Goal: Task Accomplishment & Management: Use online tool/utility

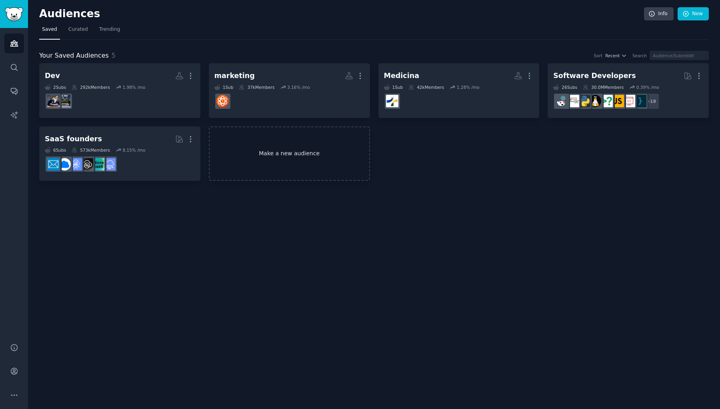
click at [340, 172] on link "Make a new audience" at bounding box center [289, 153] width 161 height 55
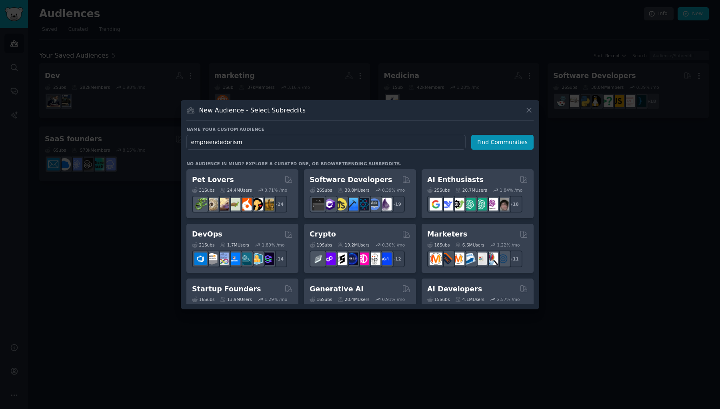
type input "empreendedorismo"
click at [503, 142] on button "Find Communities" at bounding box center [502, 142] width 62 height 15
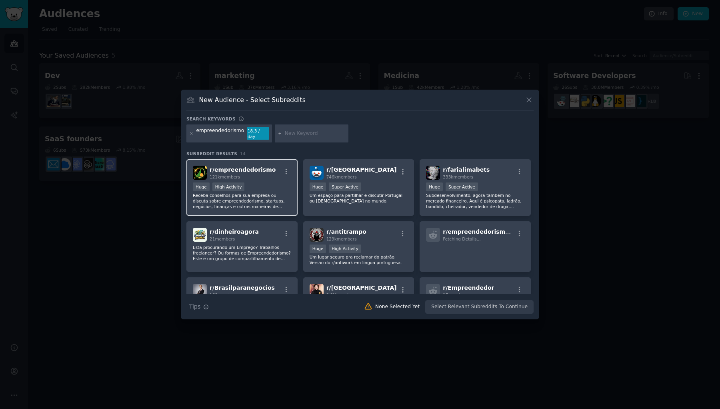
click at [267, 184] on div "Huge High Activity" at bounding box center [242, 187] width 98 height 10
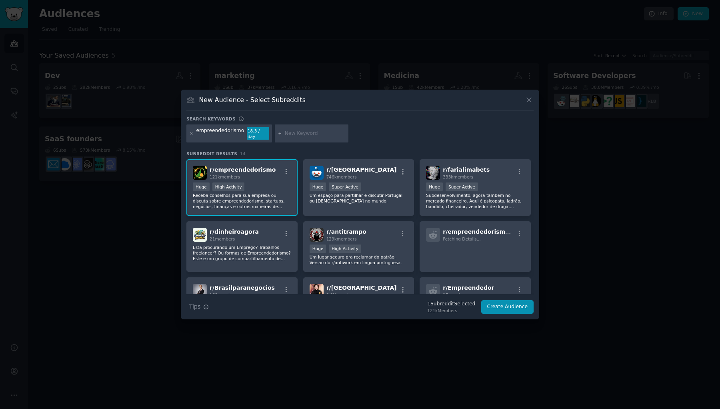
click at [280, 137] on div at bounding box center [312, 133] width 74 height 18
click at [195, 135] on div "empreendedorismo 18.3 / day" at bounding box center [229, 133] width 86 height 18
click at [193, 135] on icon at bounding box center [191, 133] width 4 height 4
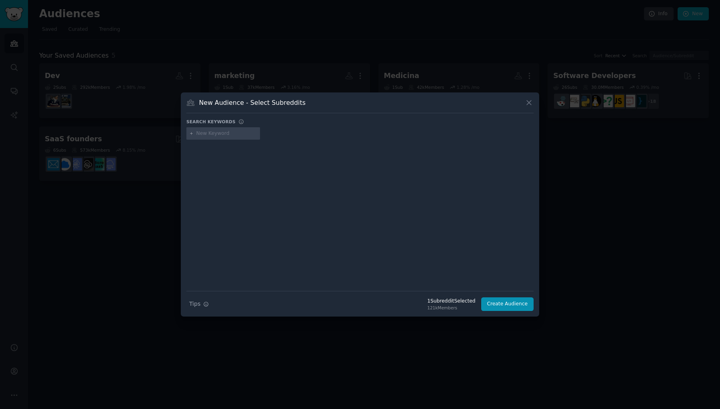
click at [240, 132] on input "text" at bounding box center [226, 133] width 61 height 7
type input "empreender"
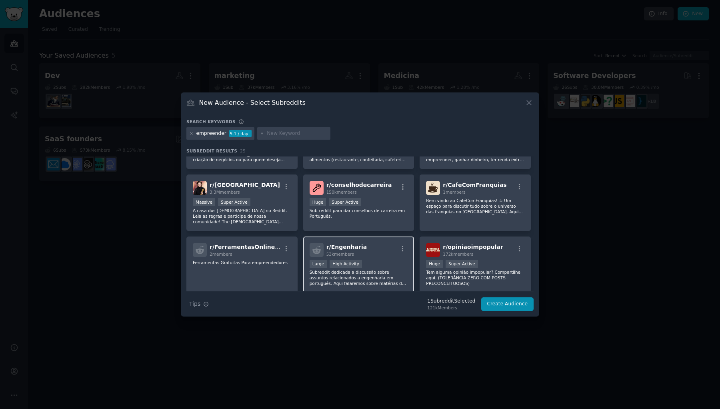
scroll to position [155, 0]
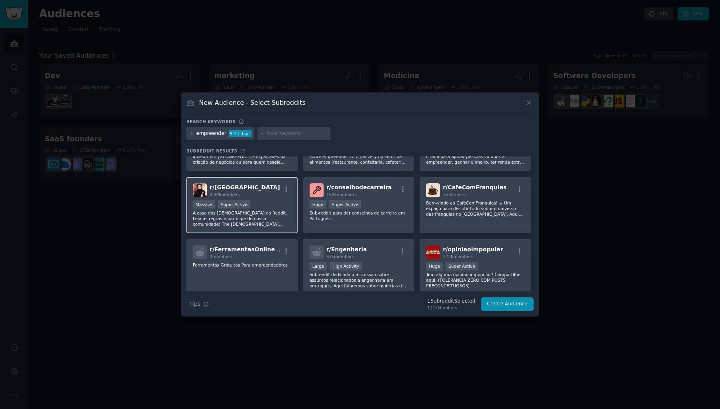
click at [283, 219] on p "A casa dos brasileiros no Reddit. Leia as regras e participe de nossa comunidad…" at bounding box center [242, 218] width 98 height 17
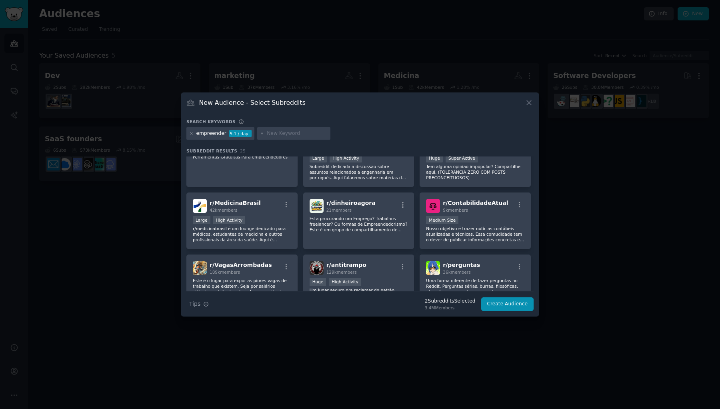
scroll to position [171, 0]
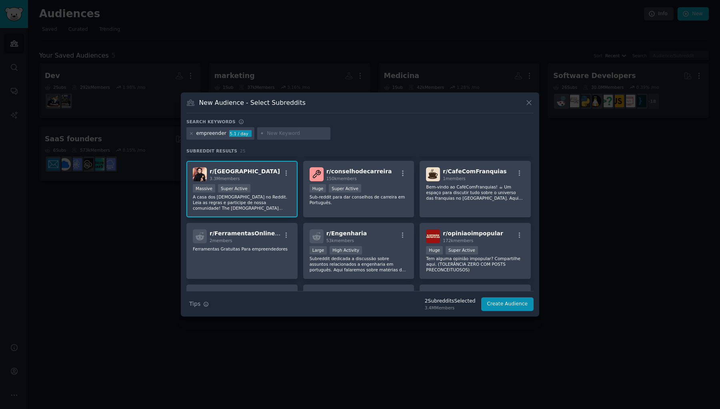
click at [272, 213] on div "r/ brasil 3.3M members Massive Super Active A casa dos brasileiros no Reddit. L…" at bounding box center [241, 189] width 111 height 56
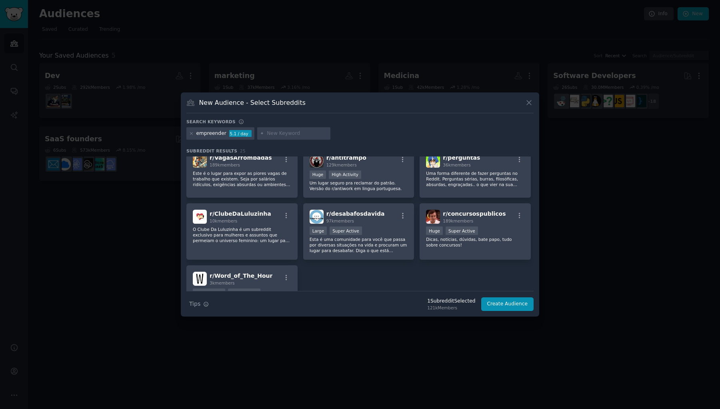
scroll to position [380, 0]
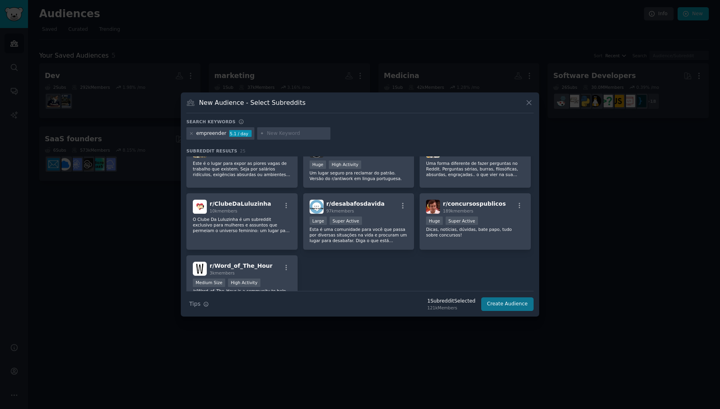
click at [505, 303] on button "Create Audience" at bounding box center [507, 304] width 53 height 14
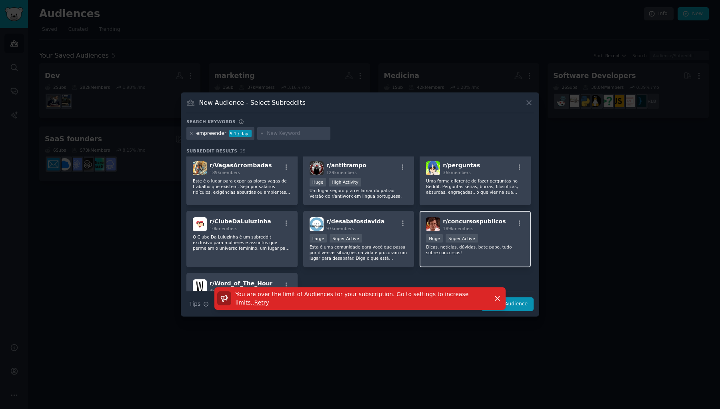
scroll to position [363, 0]
click at [530, 103] on icon at bounding box center [529, 102] width 8 height 8
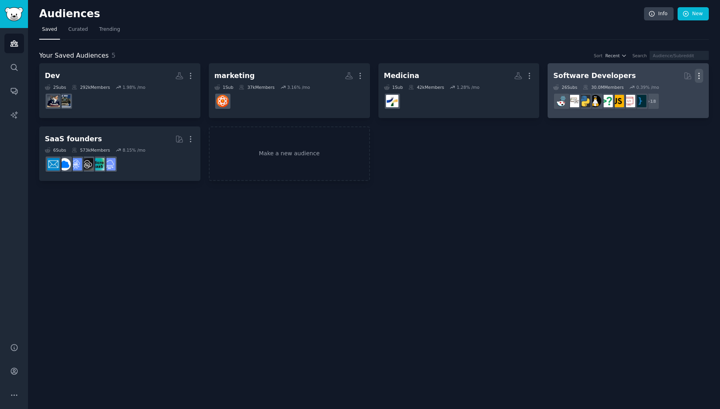
click at [699, 74] on icon "button" at bounding box center [698, 76] width 8 height 8
click at [677, 96] on div "Delete" at bounding box center [671, 92] width 38 height 17
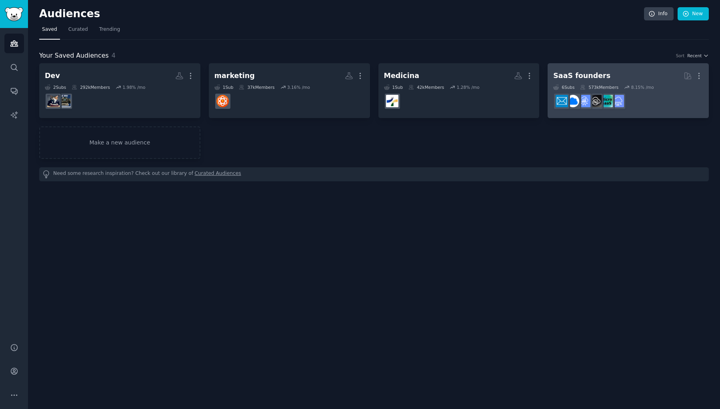
click at [662, 92] on dd at bounding box center [628, 101] width 150 height 22
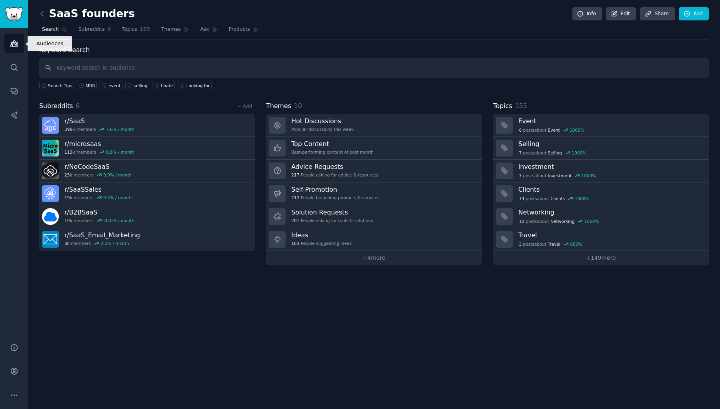
click at [16, 45] on icon "Sidebar" at bounding box center [13, 44] width 7 height 6
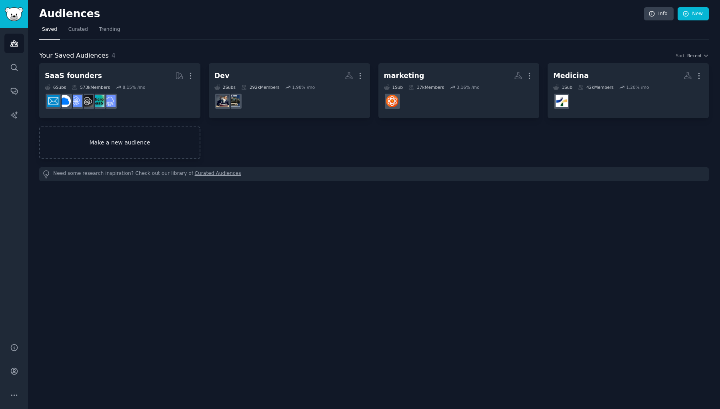
click at [173, 128] on link "Make a new audience" at bounding box center [119, 142] width 161 height 32
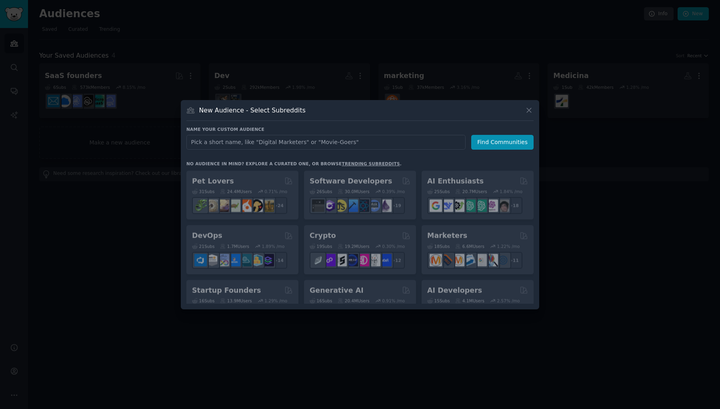
click at [255, 141] on input "text" at bounding box center [325, 142] width 279 height 15
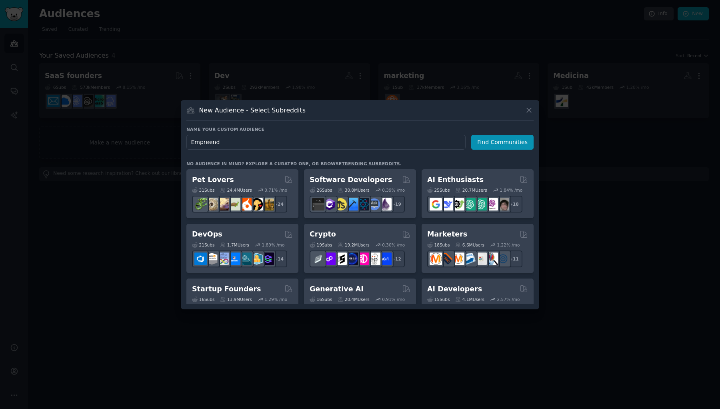
type input "Empreende"
click at [503, 142] on button "Find Communities" at bounding box center [502, 142] width 62 height 15
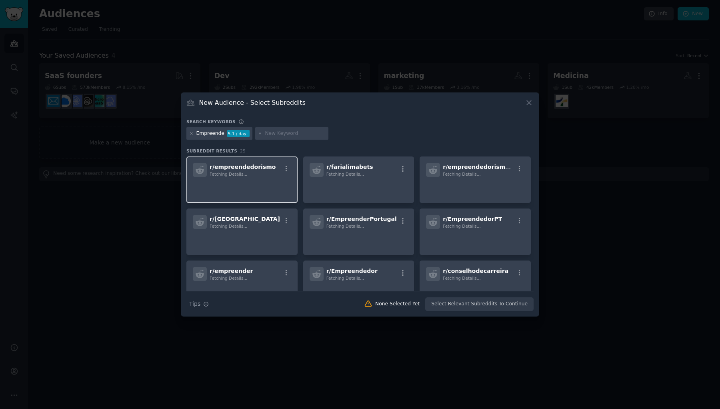
click at [272, 175] on div "r/ empreendedorismo Fetching Details..." at bounding box center [242, 170] width 98 height 14
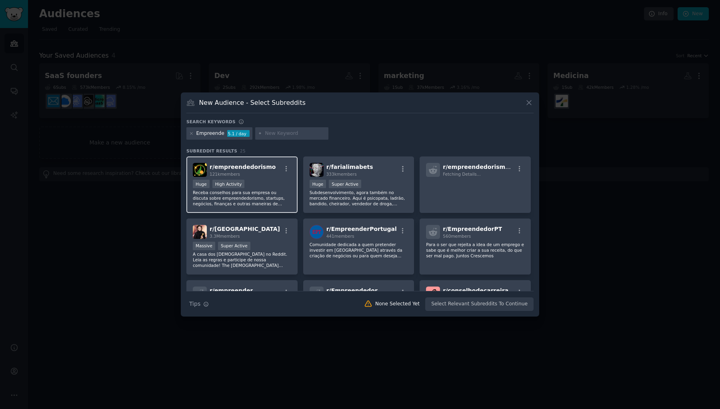
click at [279, 182] on div "Huge High Activity" at bounding box center [242, 184] width 98 height 10
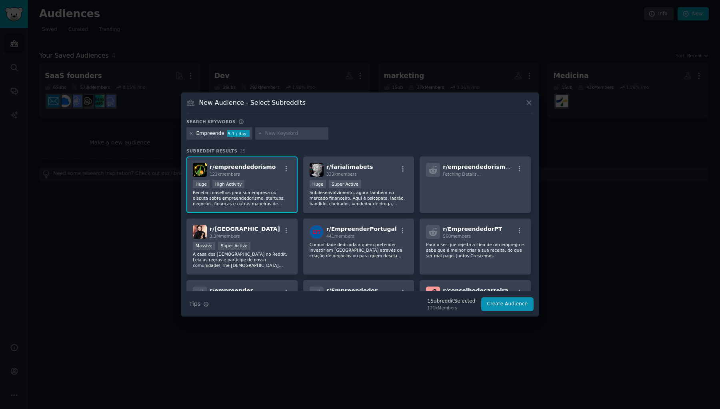
click at [285, 130] on input "text" at bounding box center [295, 133] width 61 height 7
type input "negócio"
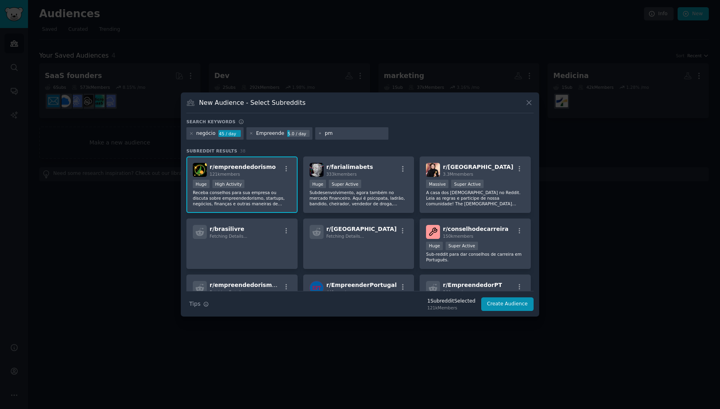
type input "pme"
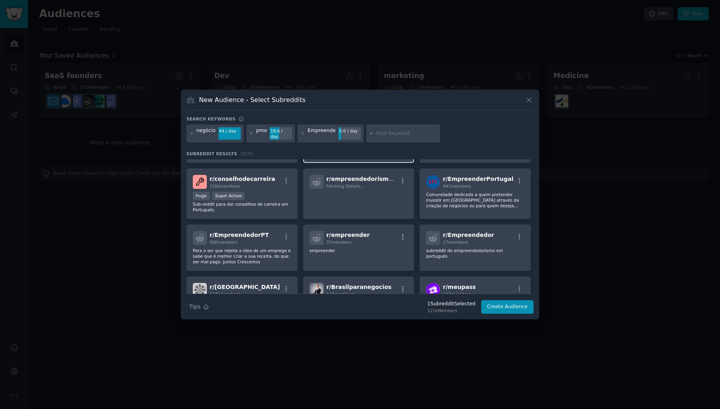
scroll to position [197, 0]
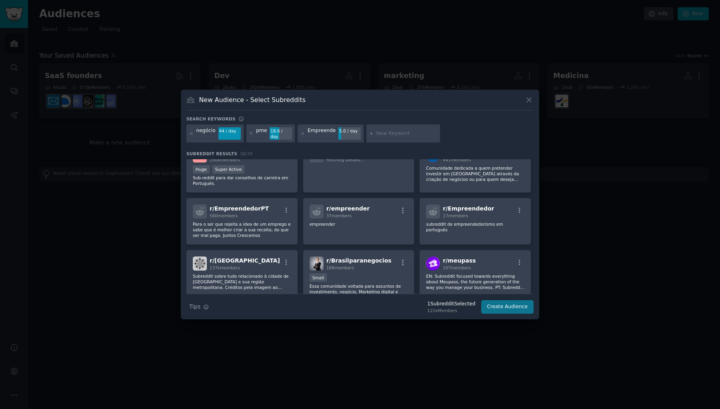
click at [497, 305] on button "Create Audience" at bounding box center [507, 307] width 53 height 14
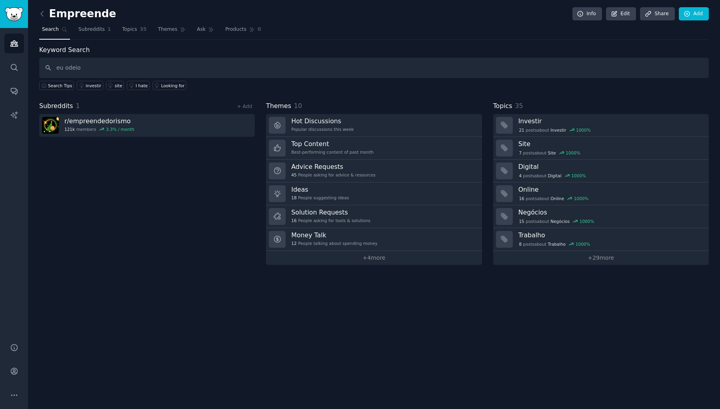
type input "eu odeio"
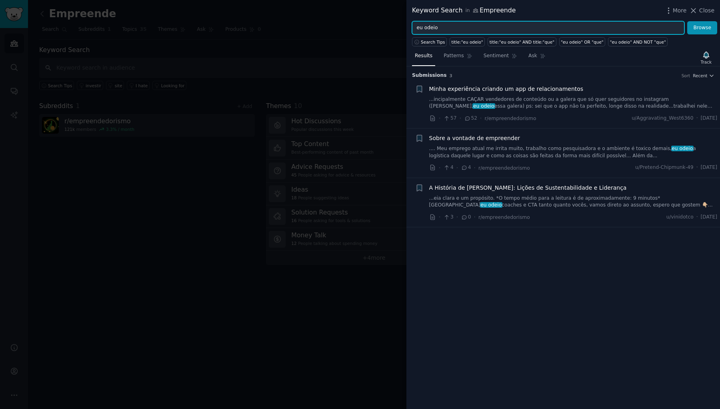
click at [517, 29] on input "eu odeio" at bounding box center [548, 28] width 272 height 14
type input "desenvolvedor"
click at [702, 28] on button "Browse" at bounding box center [702, 28] width 30 height 14
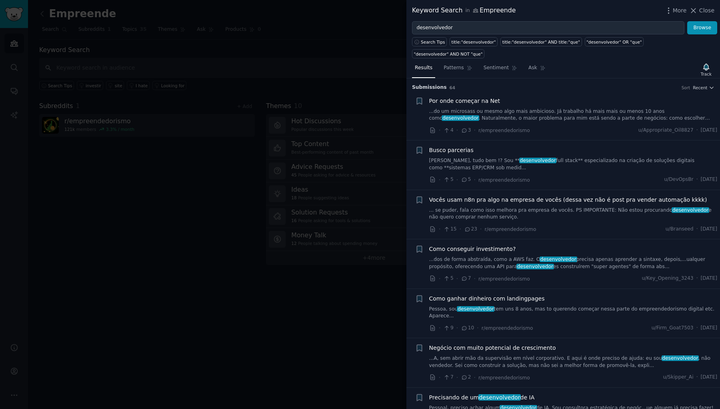
click at [456, 146] on span "Busco parcerias" at bounding box center [451, 150] width 44 height 8
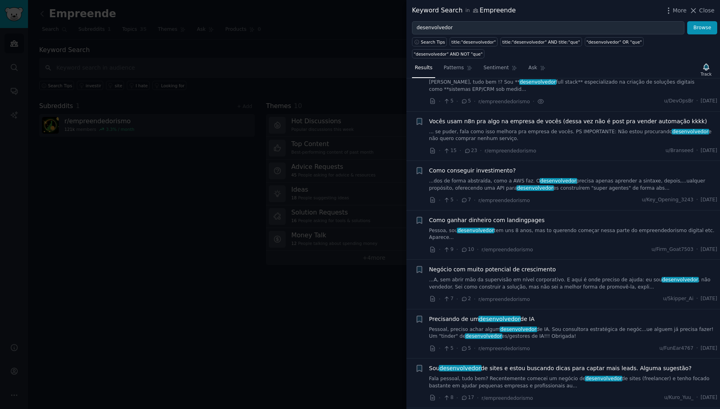
scroll to position [87, 0]
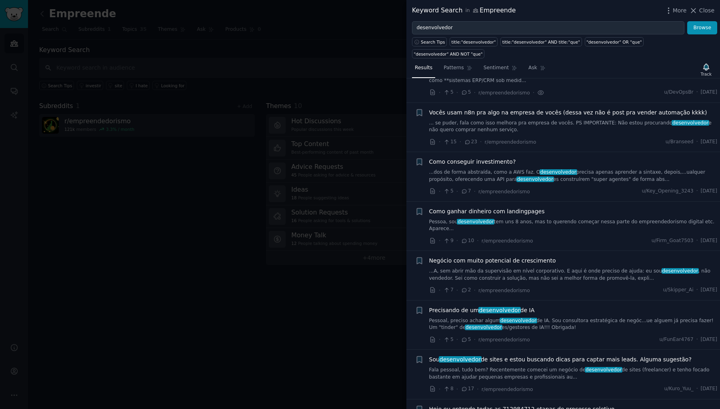
click at [516, 207] on span "Como ganhar dinheiro com landingpages" at bounding box center [487, 211] width 116 height 8
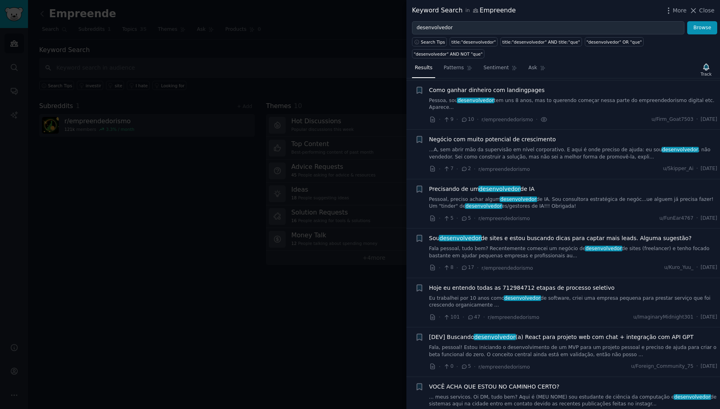
click at [524, 234] on span "Sou desenvolvedor de sites e estou buscando dicas para captar mais leads. Algum…" at bounding box center [560, 238] width 262 height 8
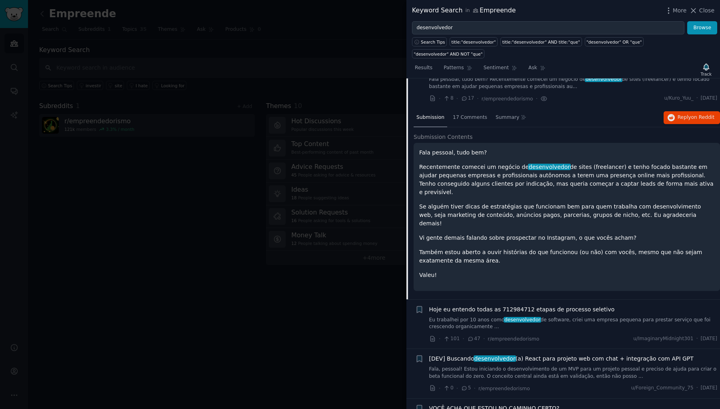
scroll to position [362, 0]
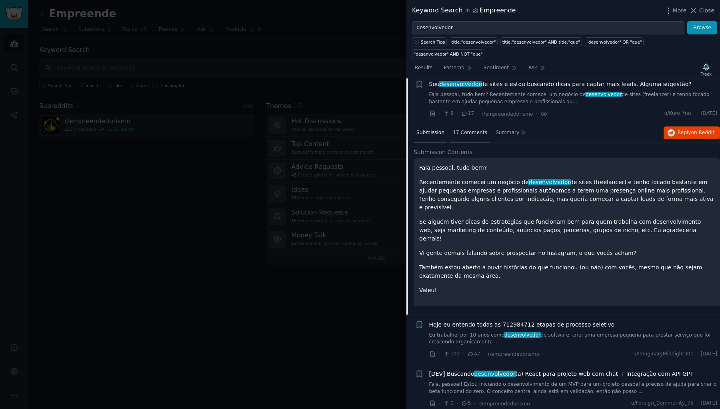
click at [466, 124] on div "17 Comments" at bounding box center [470, 133] width 40 height 19
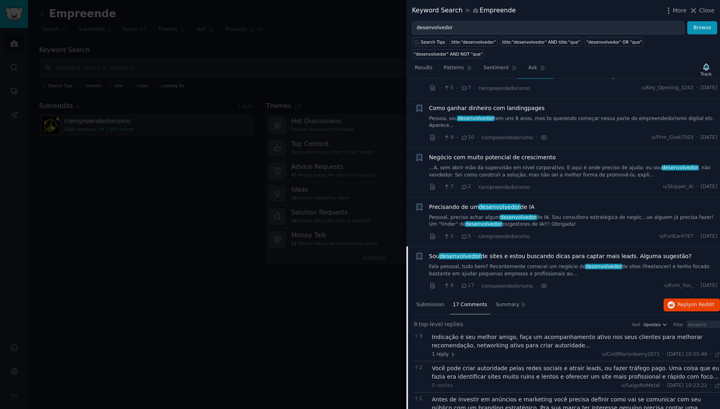
scroll to position [188, 0]
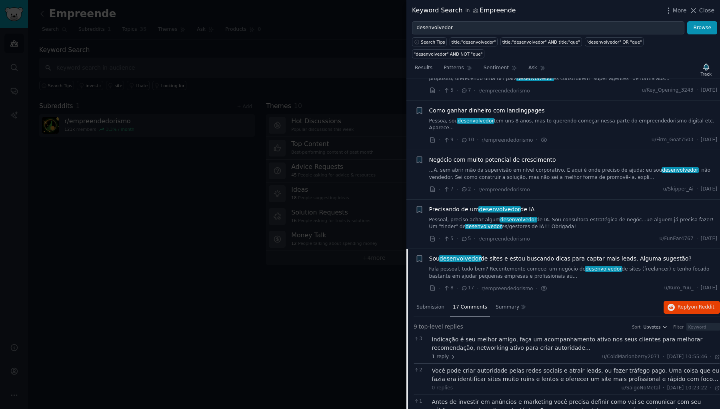
click at [471, 255] on span "desenvolvedor" at bounding box center [460, 258] width 43 height 6
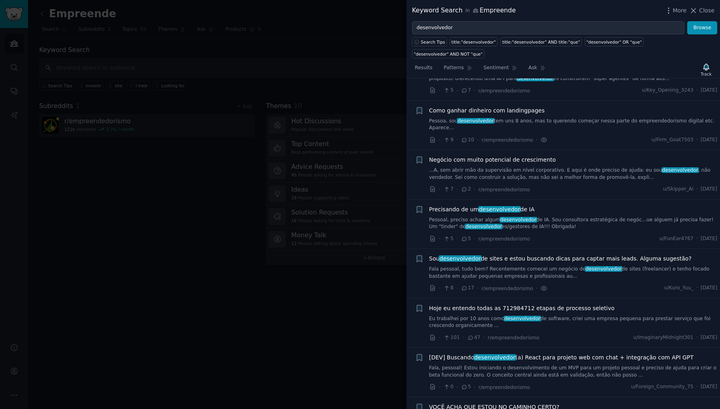
scroll to position [355, 0]
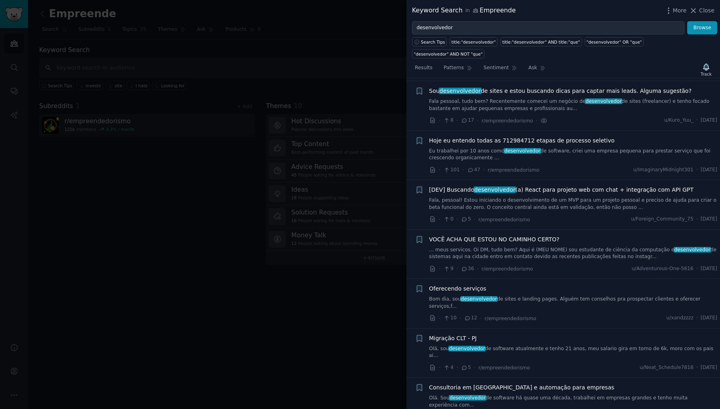
click at [385, 50] on div at bounding box center [360, 204] width 720 height 409
